Goal: Task Accomplishment & Management: Use online tool/utility

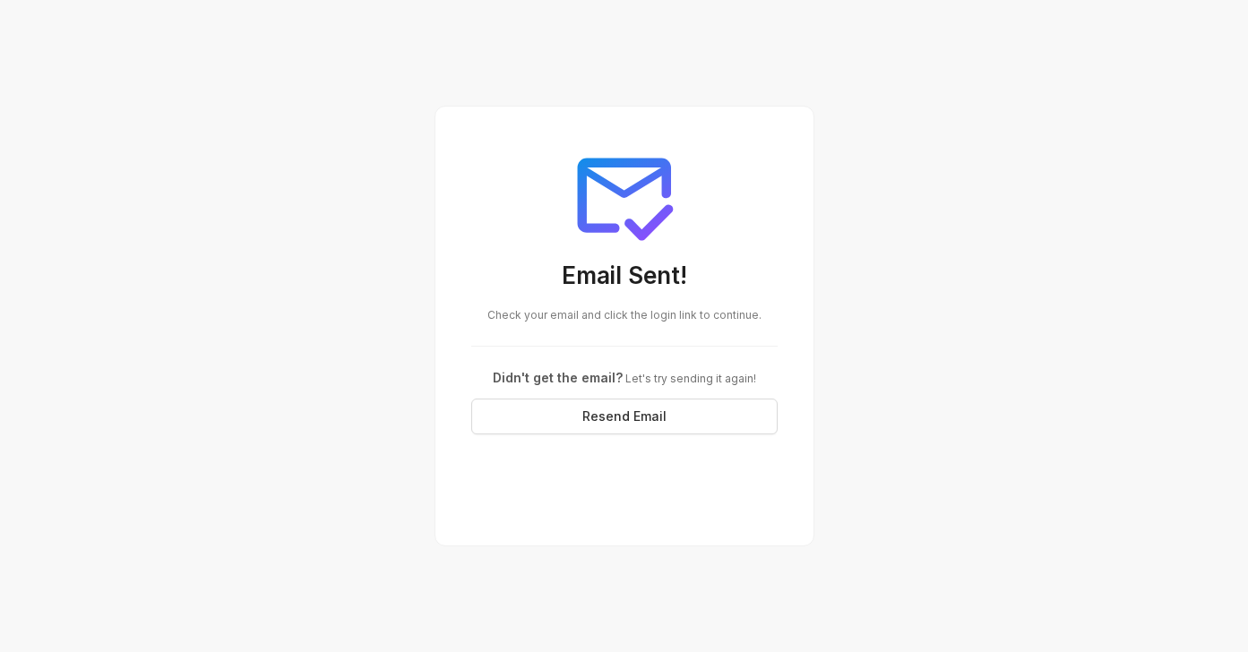
click at [1031, 185] on div "Email Sent! Check your email and click the login link to continue. Didn't get t…" at bounding box center [624, 326] width 1248 height 652
click at [775, 231] on div at bounding box center [624, 195] width 306 height 107
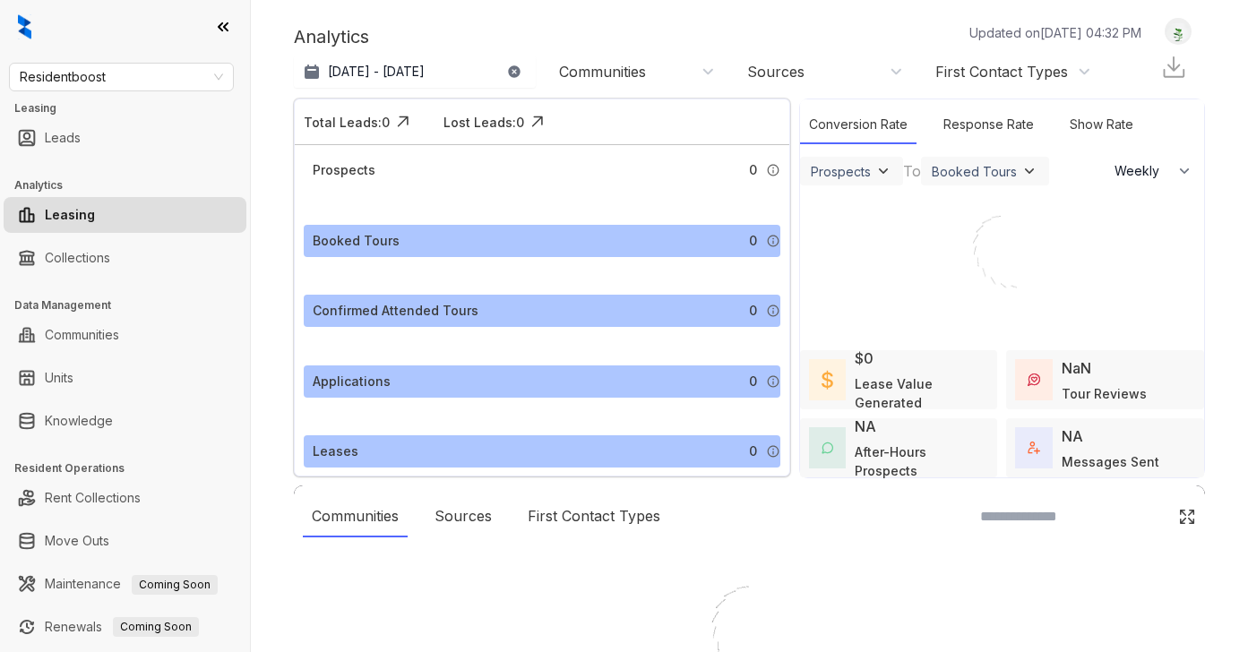
select select "******"
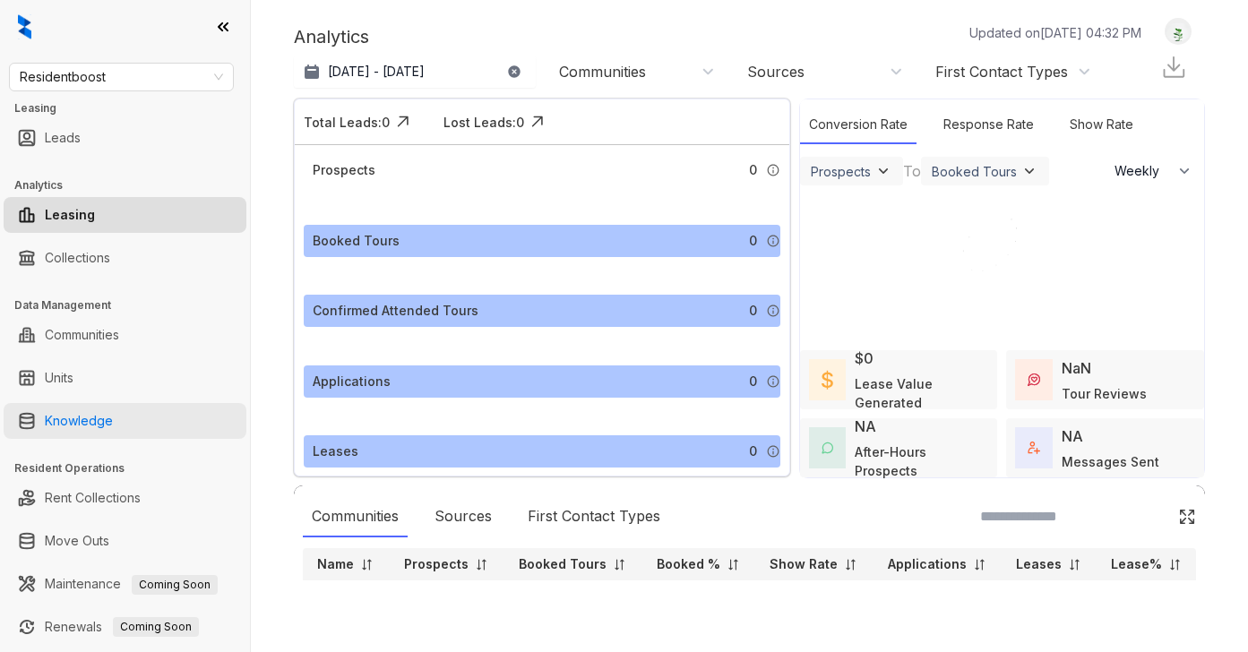
click at [113, 419] on link "Knowledge" at bounding box center [79, 421] width 68 height 36
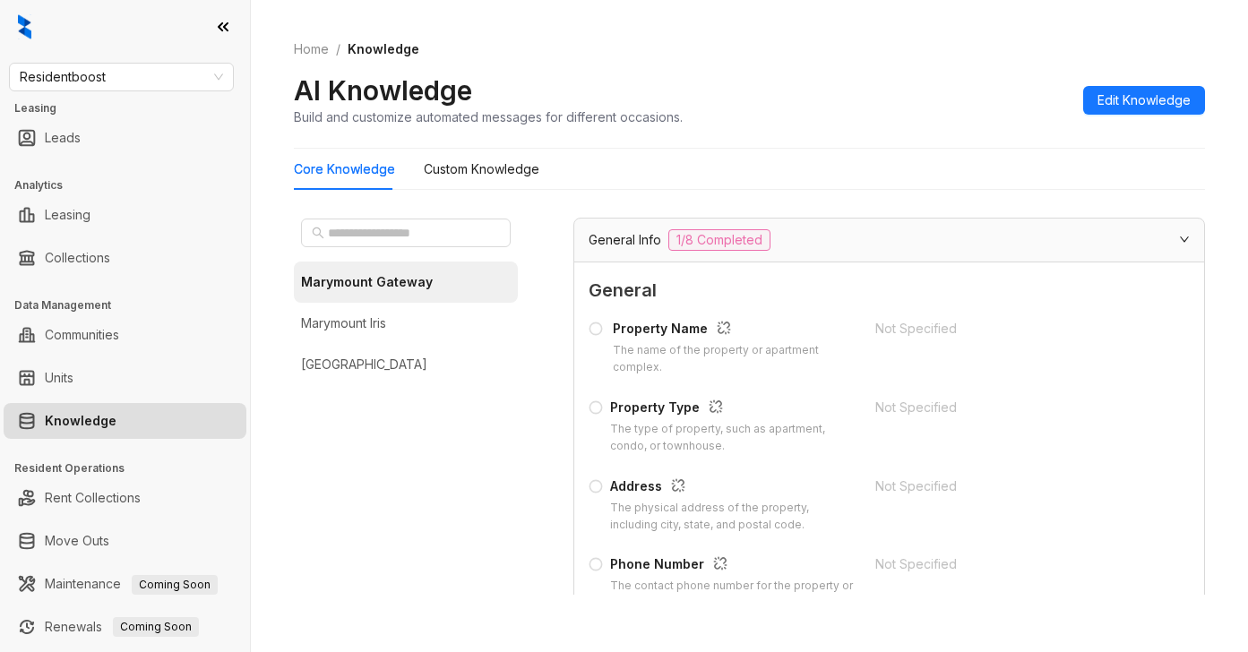
scroll to position [90, 0]
click at [804, 103] on div "AI Knowledge Build and customize automated messages for different occasions. Ed…" at bounding box center [749, 99] width 911 height 53
